Goal: Transaction & Acquisition: Purchase product/service

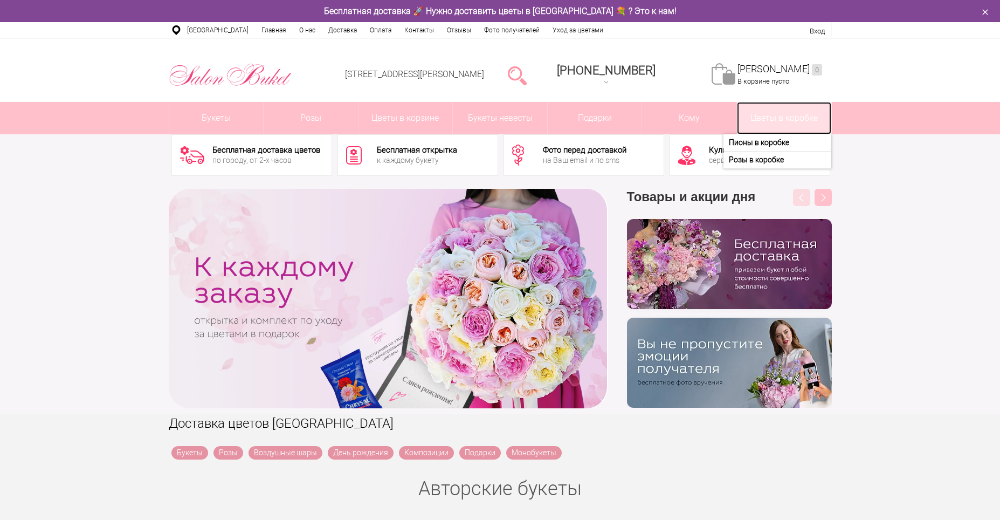
click at [778, 116] on link "Цветы в коробке" at bounding box center [784, 118] width 94 height 32
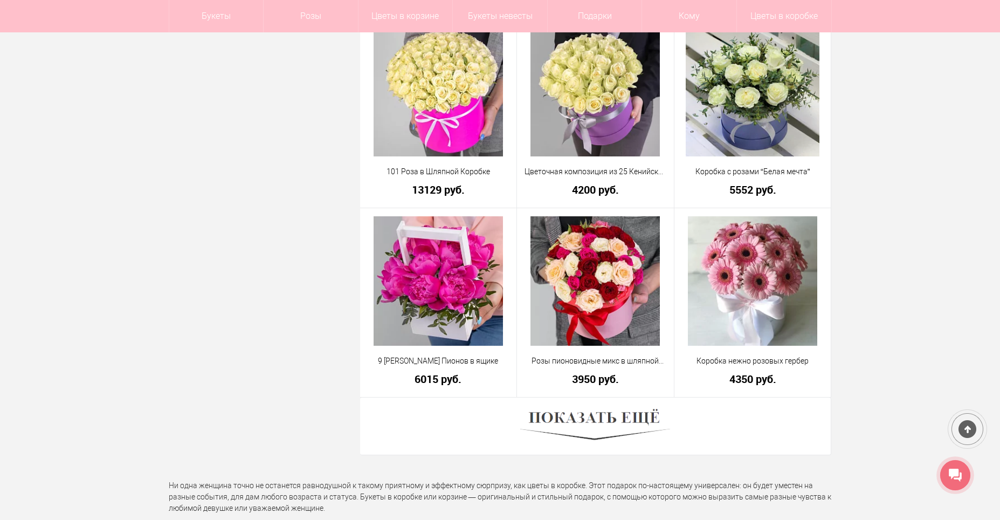
scroll to position [2858, 0]
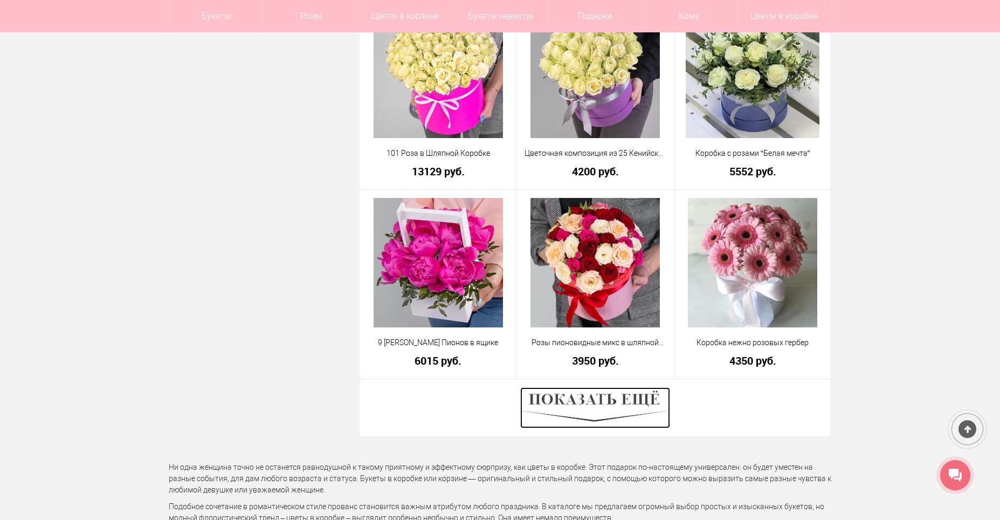
click at [577, 403] on img at bounding box center [595, 407] width 150 height 41
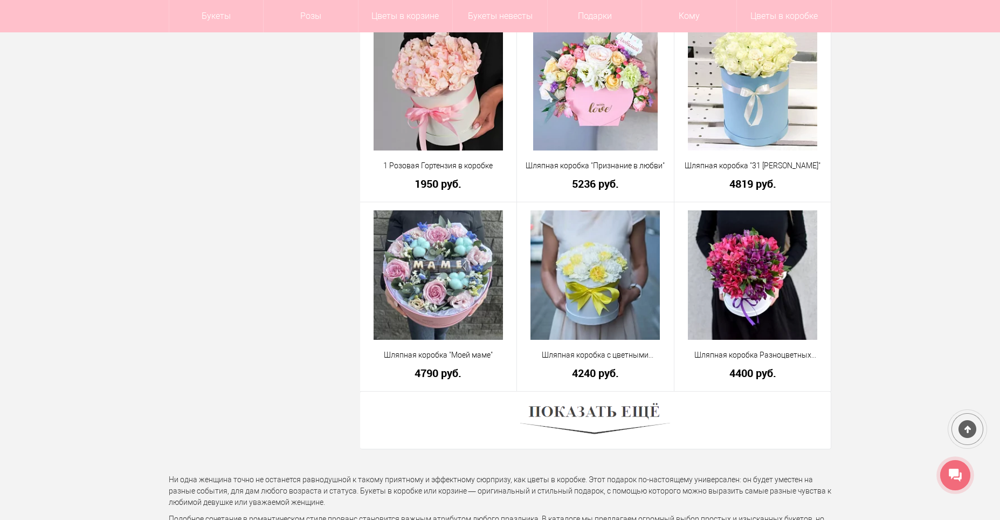
scroll to position [5933, 0]
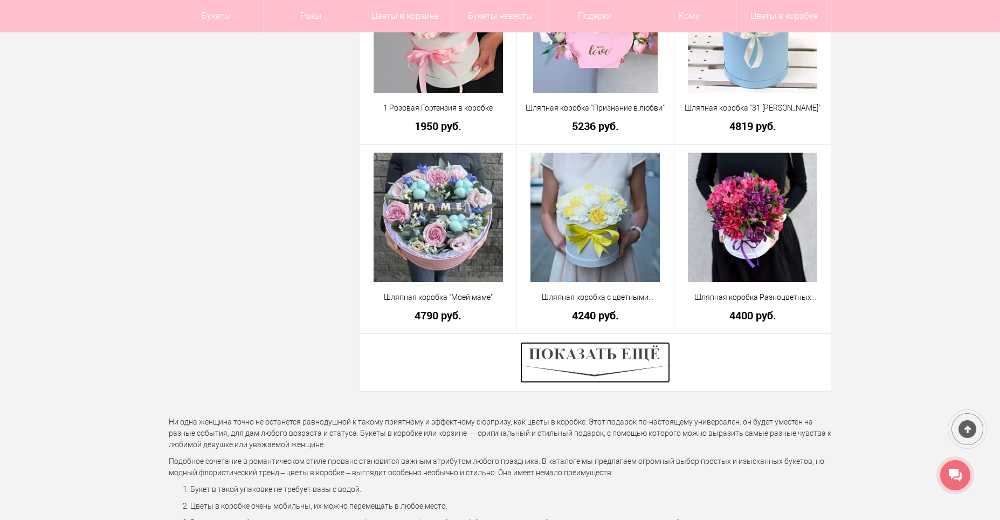
click at [650, 359] on img at bounding box center [595, 362] width 150 height 41
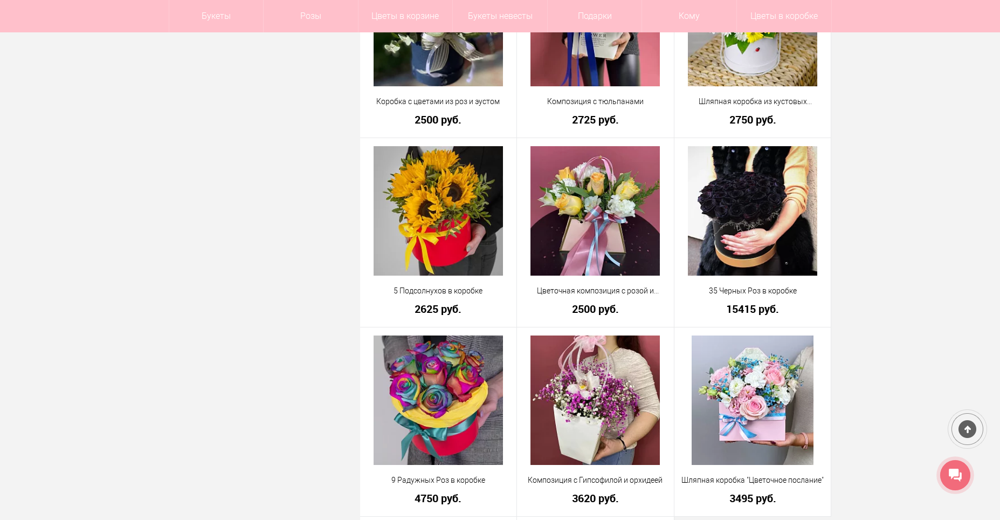
scroll to position [7227, 0]
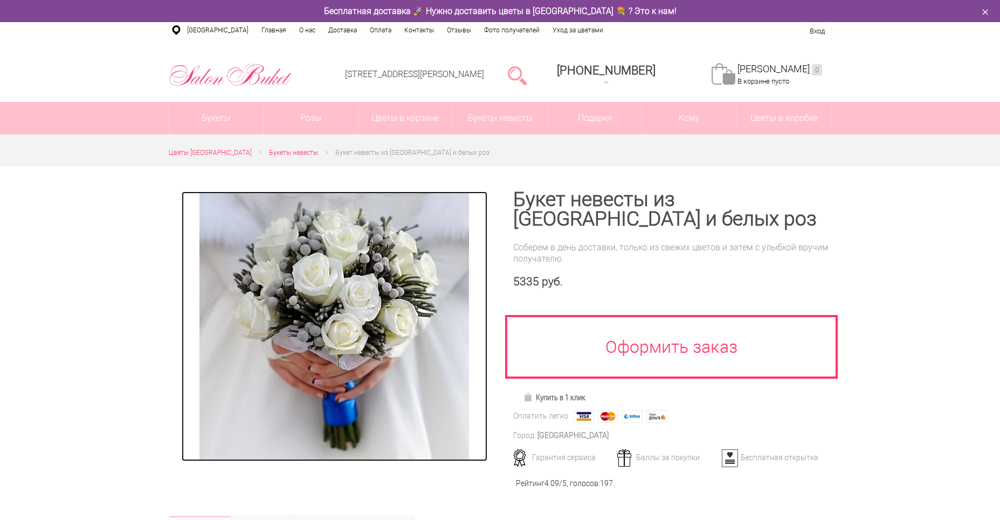
click at [350, 277] on img at bounding box center [335, 326] width 270 height 270
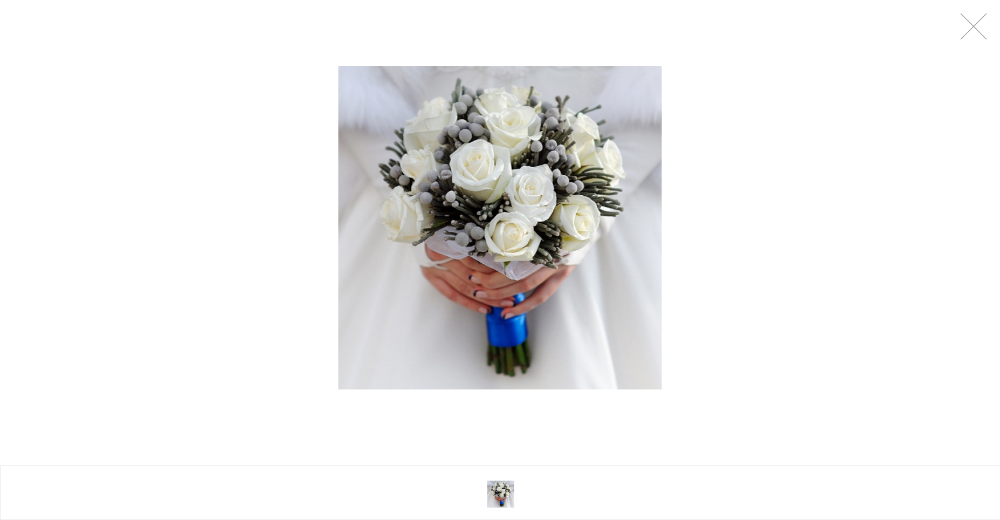
drag, startPoint x: 557, startPoint y: 201, endPoint x: 550, endPoint y: 212, distance: 13.2
